Goal: Complete application form

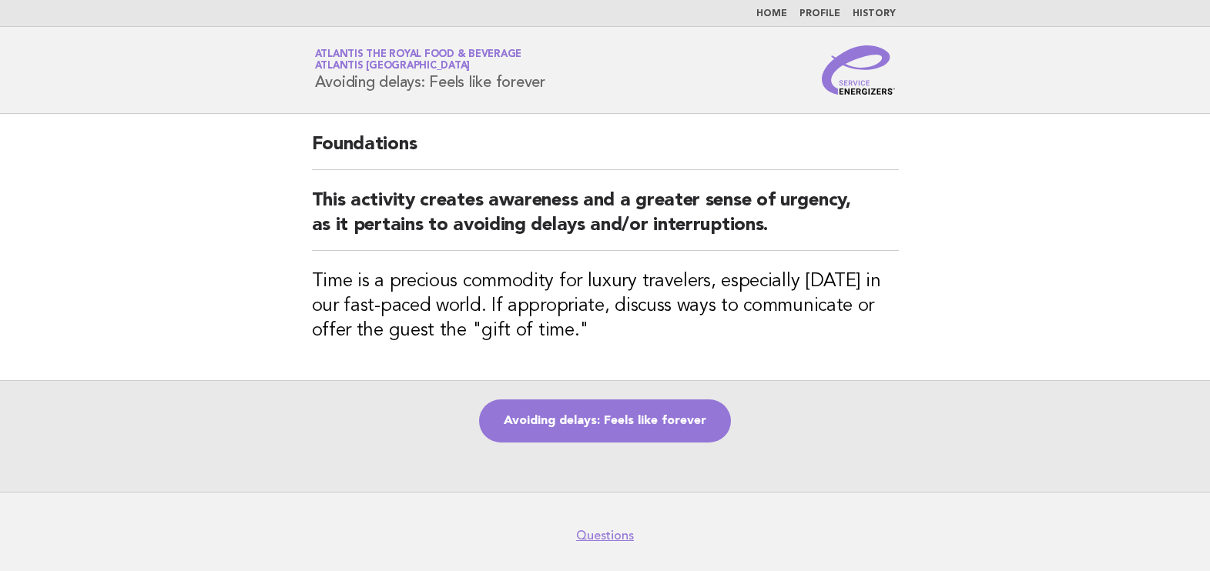
click at [656, 422] on link "Avoiding delays: Feels like forever" at bounding box center [605, 421] width 252 height 43
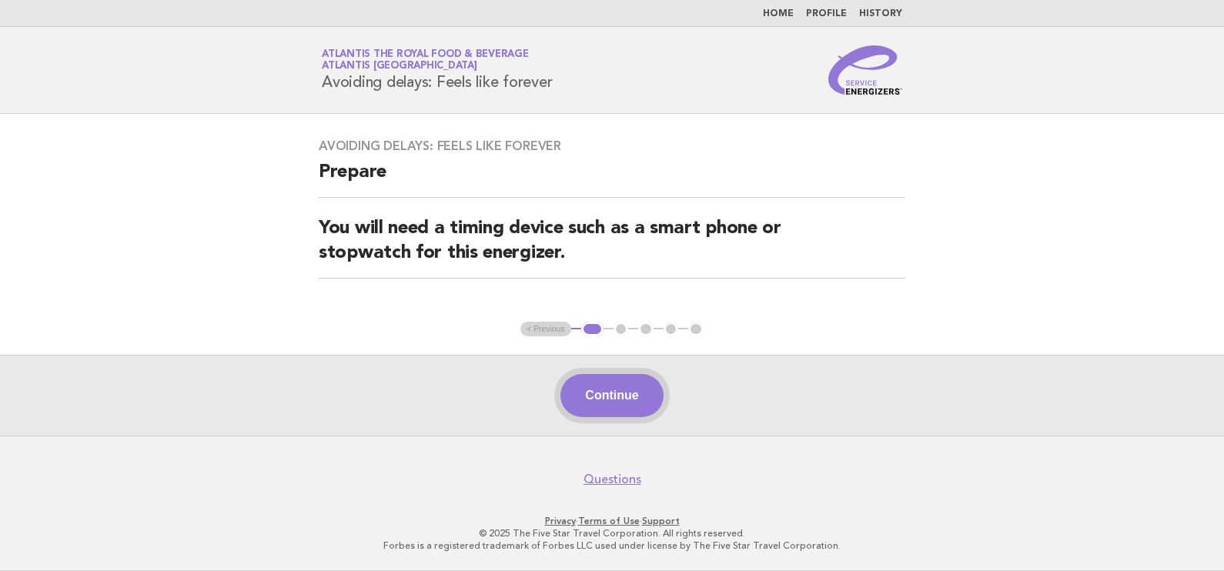
click at [603, 399] on button "Continue" at bounding box center [612, 395] width 102 height 43
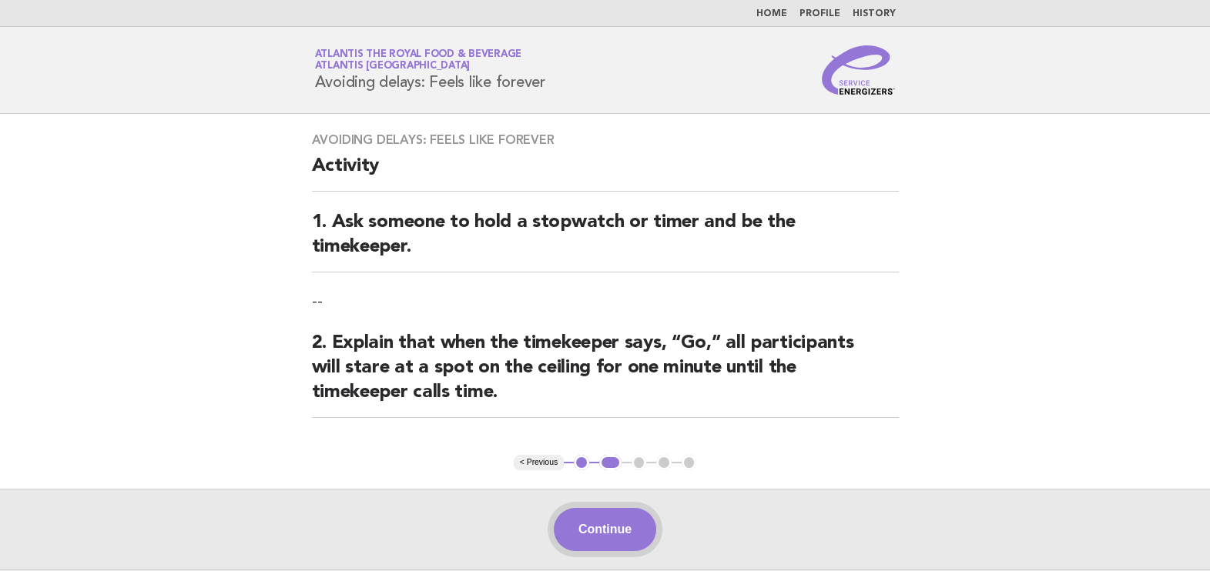
click at [615, 531] on button "Continue" at bounding box center [605, 529] width 102 height 43
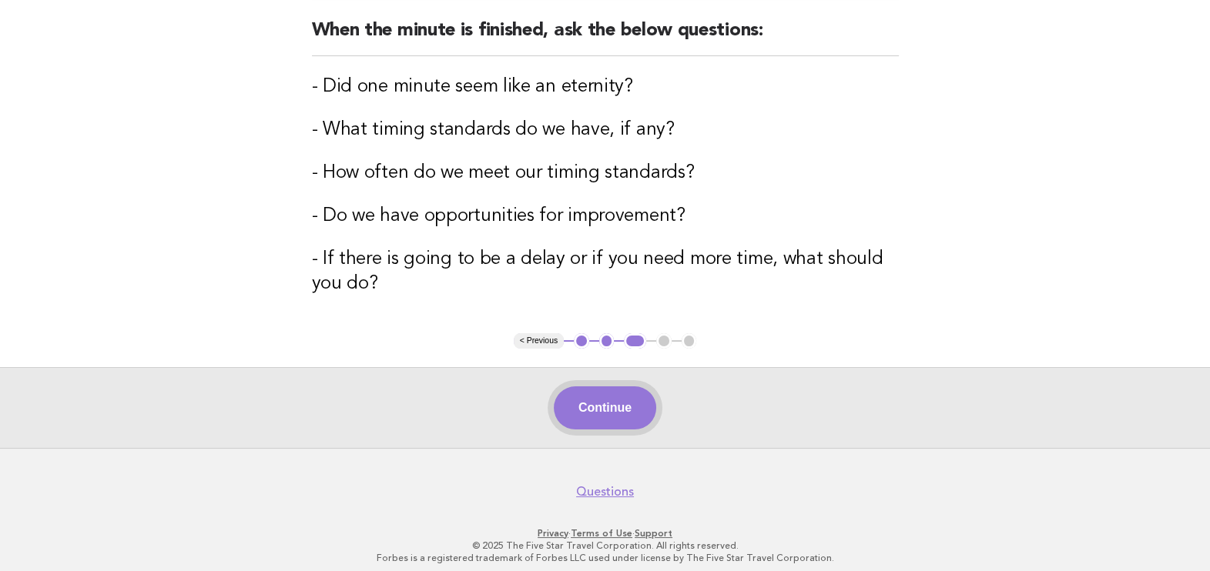
click at [624, 407] on button "Continue" at bounding box center [605, 408] width 102 height 43
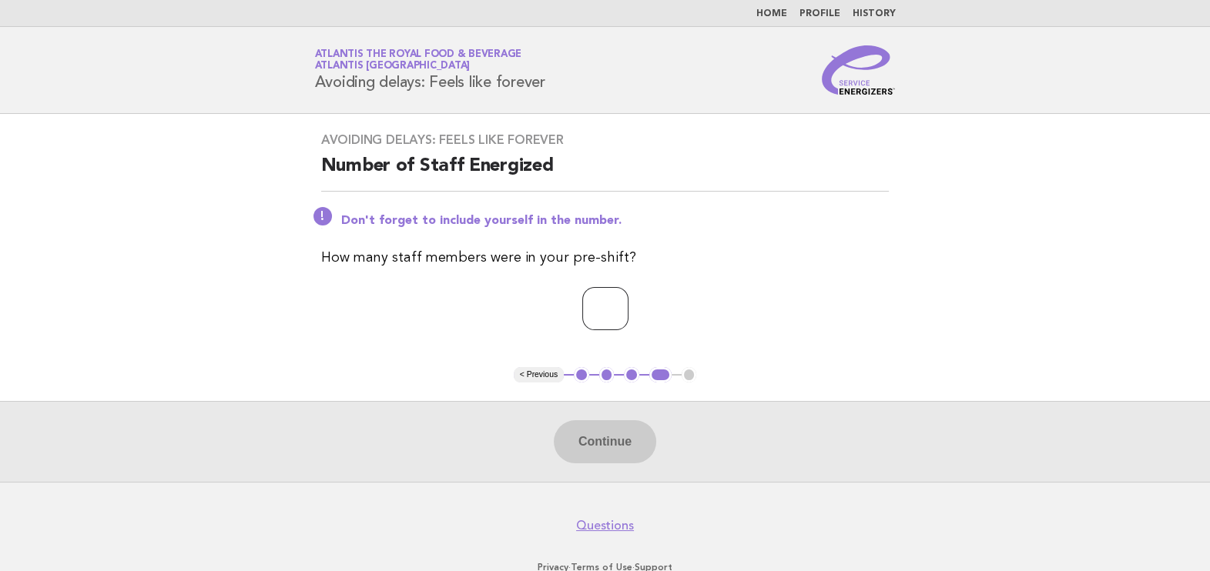
click at [582, 311] on input "number" at bounding box center [605, 308] width 46 height 43
type input "**"
click at [616, 437] on button "Continue" at bounding box center [605, 441] width 102 height 43
